Goal: Task Accomplishment & Management: Manage account settings

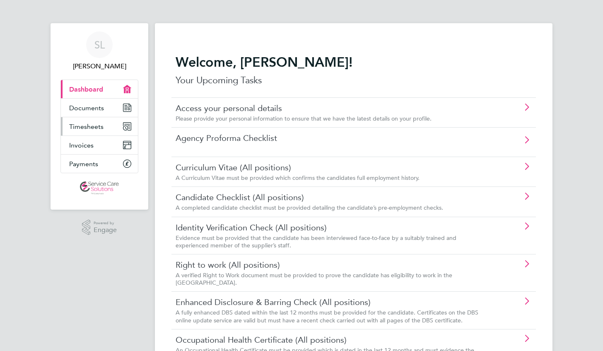
click at [89, 124] on span "Timesheets" at bounding box center [86, 127] width 34 height 8
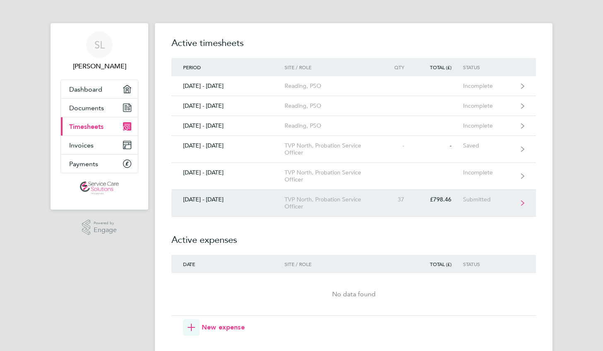
click at [303, 209] on div "TVP North, Probation Service Officer" at bounding box center [331, 203] width 95 height 14
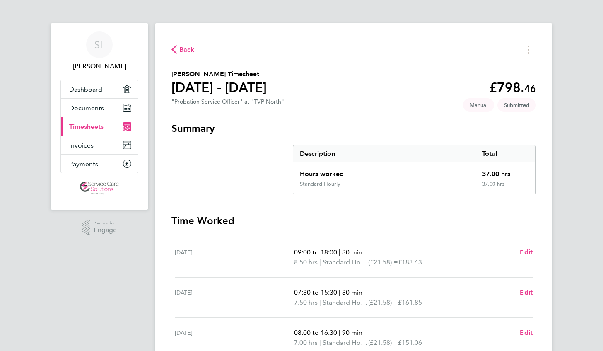
click at [179, 50] on span "Back" at bounding box center [186, 50] width 15 height 10
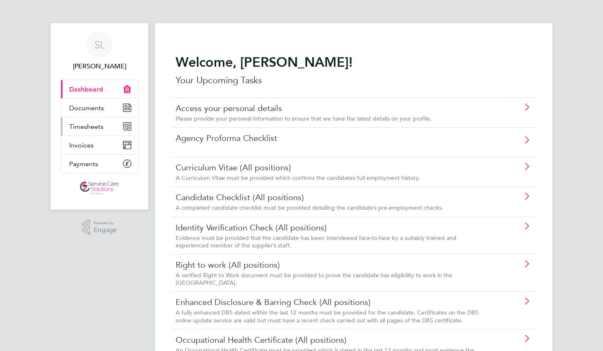
click at [68, 122] on link "Timesheets" at bounding box center [99, 126] width 77 height 18
click at [96, 124] on span "Timesheets" at bounding box center [86, 127] width 34 height 8
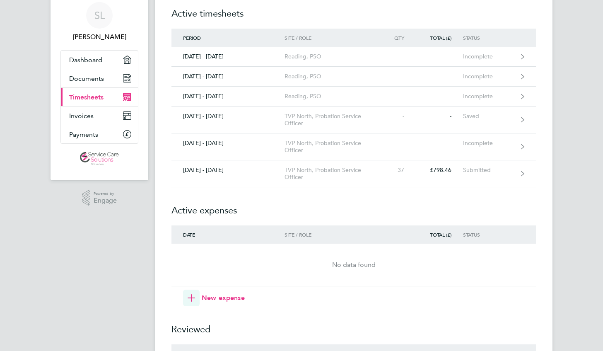
scroll to position [31, 0]
